Goal: Navigation & Orientation: Find specific page/section

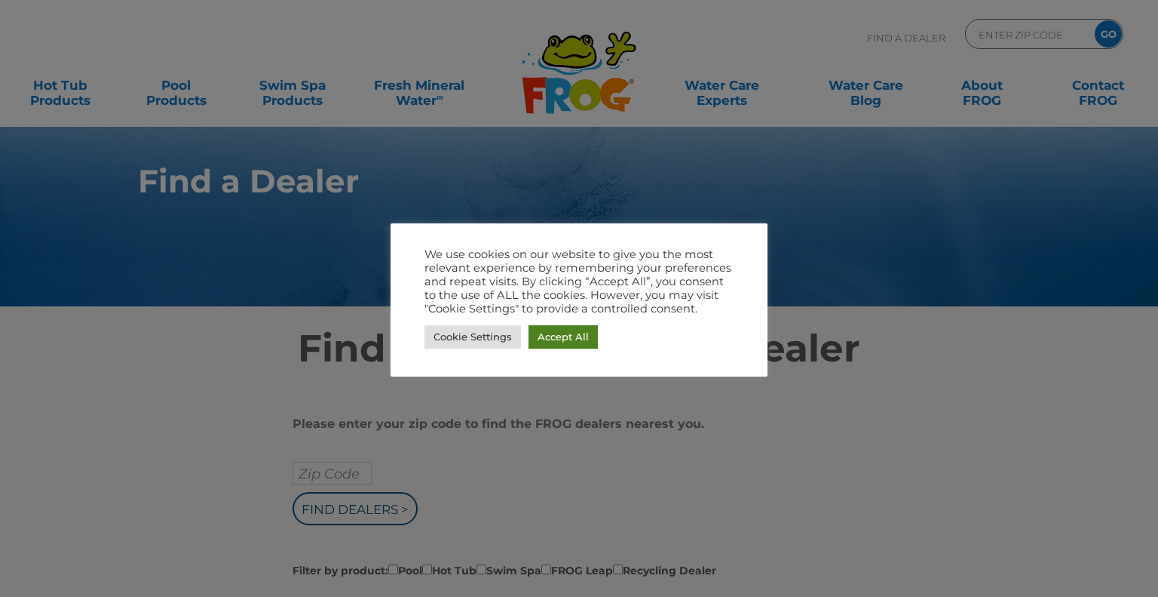
click at [547, 335] on link "Accept All" at bounding box center [563, 336] width 69 height 23
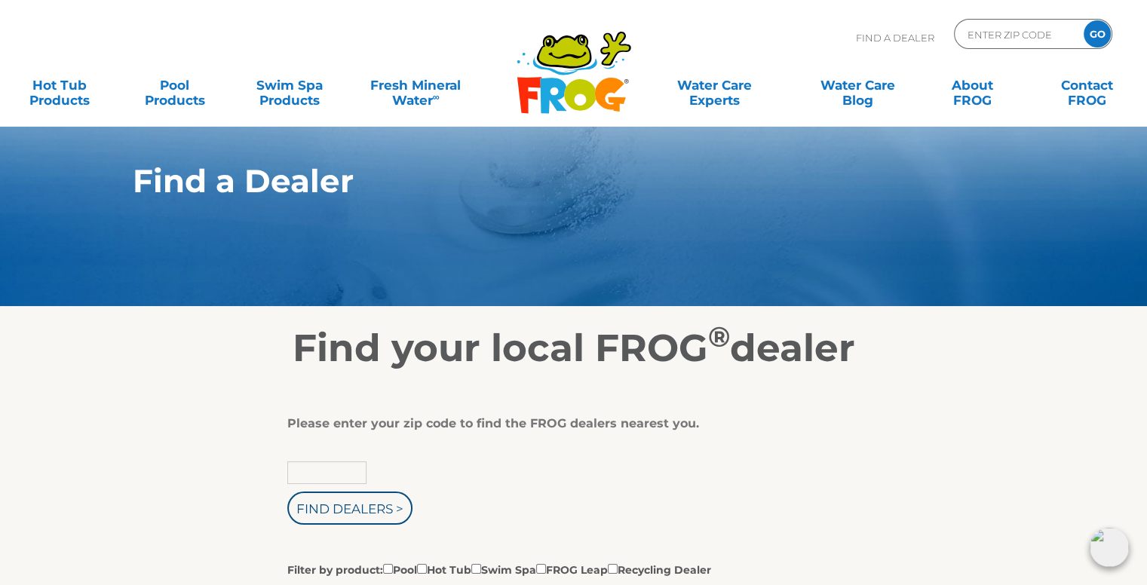
click at [323, 474] on input "text" at bounding box center [326, 473] width 79 height 23
type input "34667"
click at [365, 520] on input "Find Dealers >" at bounding box center [349, 508] width 125 height 33
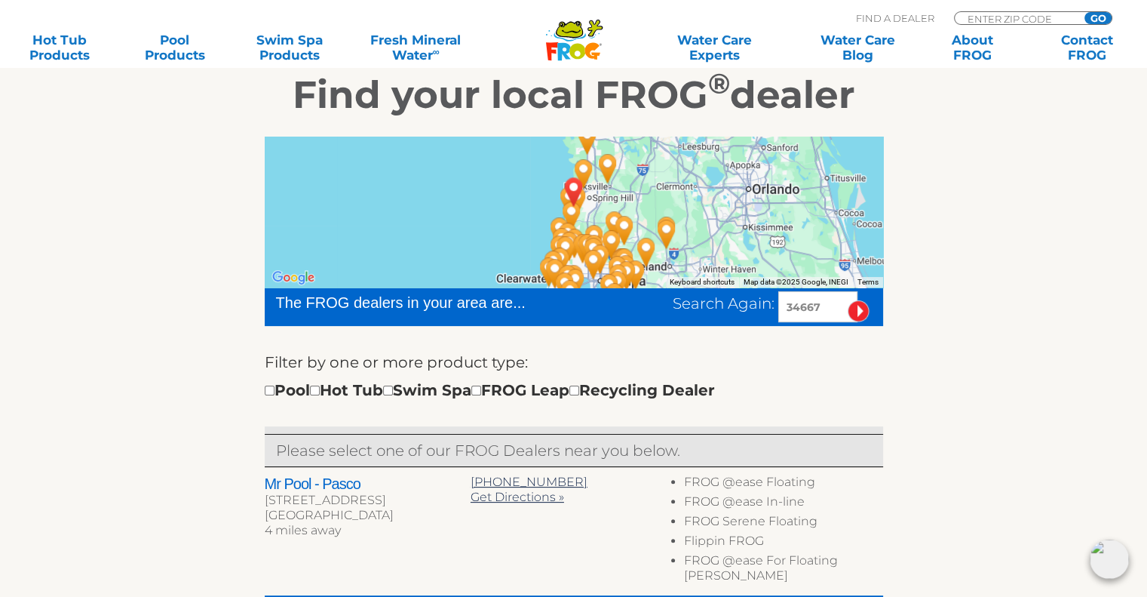
scroll to position [299, 0]
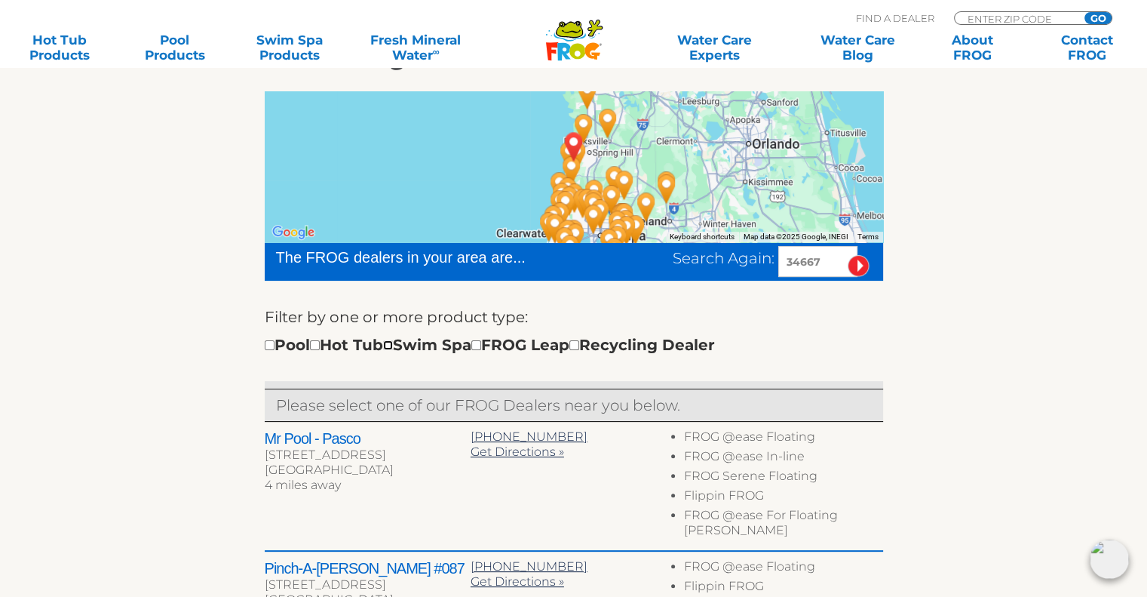
click at [393, 345] on input "checkbox" at bounding box center [388, 345] width 10 height 10
checkbox input "true"
click at [332, 346] on div "Pool Hot Tub Swim Spa FROG Leap Recycling Dealer" at bounding box center [490, 345] width 450 height 24
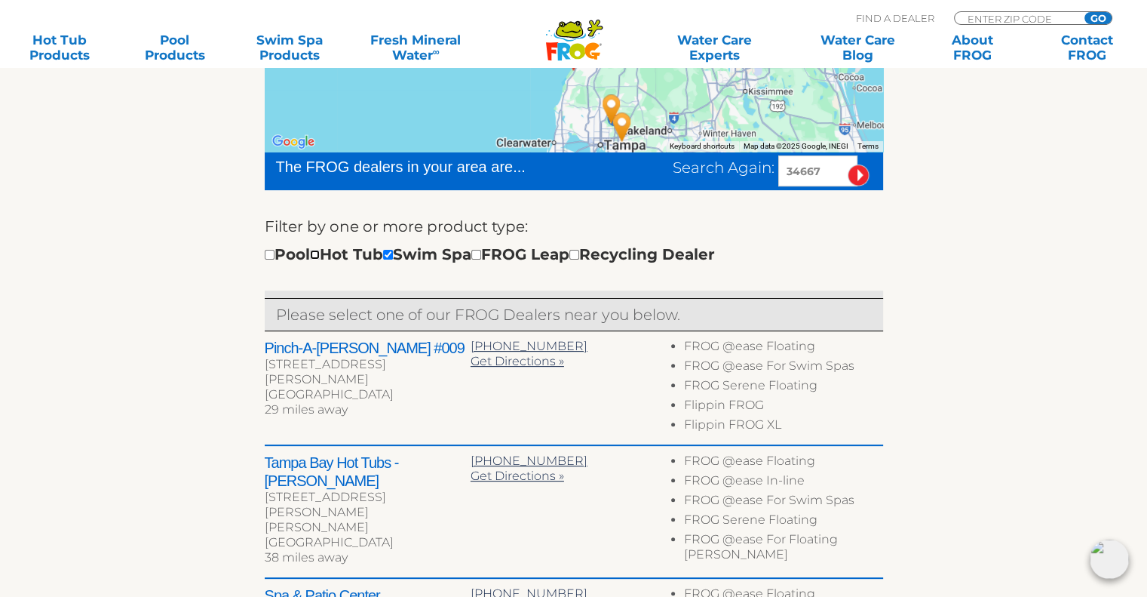
click at [320, 254] on input "checkbox" at bounding box center [315, 255] width 10 height 10
checkbox input "true"
